Goal: Task Accomplishment & Management: Complete application form

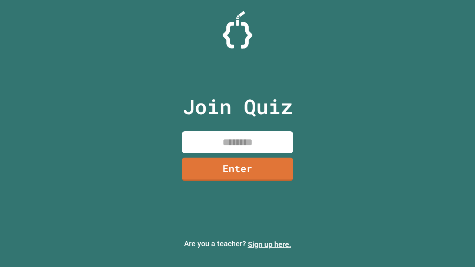
click at [269, 244] on link "Sign up here." at bounding box center [269, 244] width 43 height 9
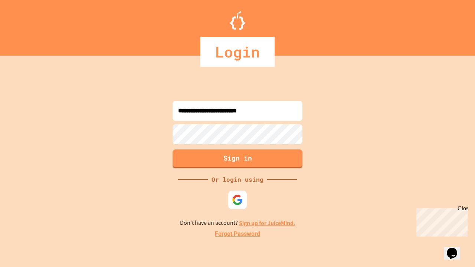
type input "**********"
